Goal: Check status

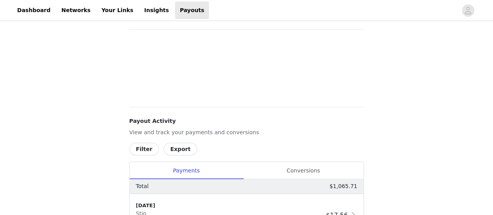
scroll to position [39, 0]
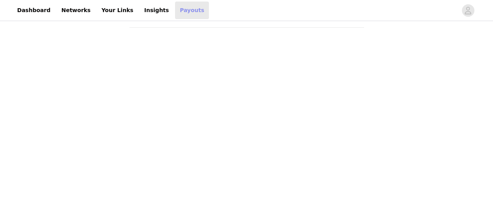
click at [175, 4] on link "Payouts" at bounding box center [192, 11] width 34 height 18
click at [140, 8] on link "Insights" at bounding box center [157, 11] width 34 height 18
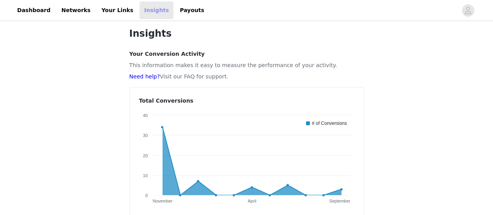
scroll to position [5, 0]
click at [175, 4] on link "Payouts" at bounding box center [192, 11] width 34 height 18
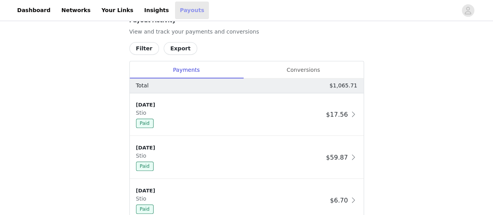
scroll to position [139, 0]
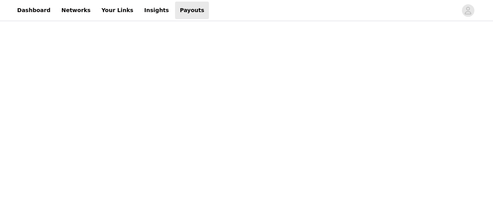
click at [297, 71] on iframe at bounding box center [247, 84] width 235 height 295
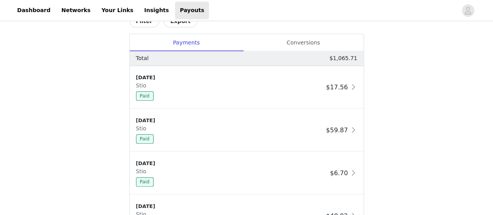
scroll to position [387, 0]
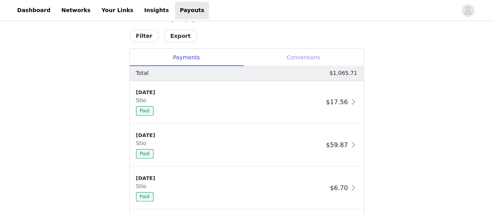
click at [313, 56] on div "Conversions" at bounding box center [303, 58] width 121 height 18
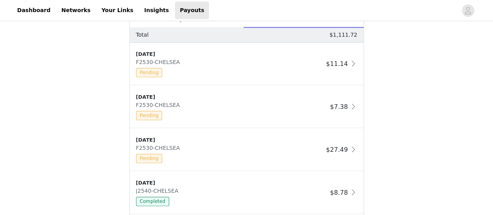
scroll to position [423, 0]
